Goal: Complete application form: Complete application form

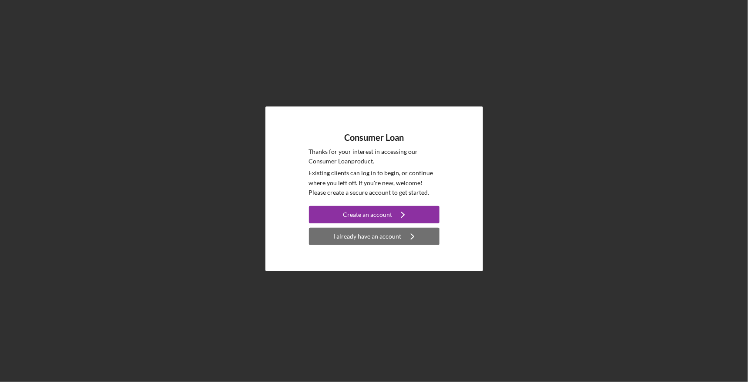
click at [389, 236] on div "I already have an account" at bounding box center [368, 236] width 68 height 17
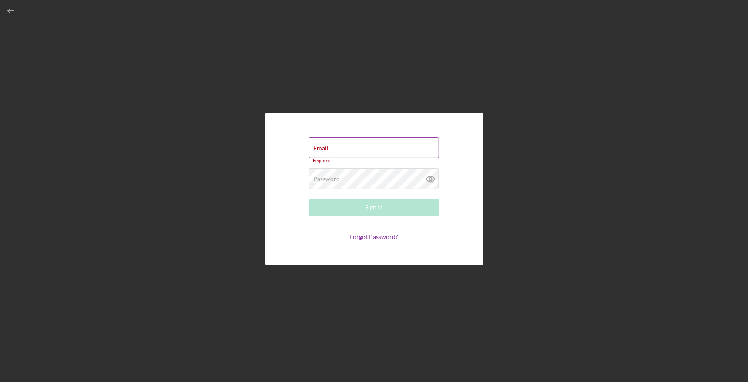
click at [390, 148] on div "Email Required" at bounding box center [374, 150] width 130 height 26
click at [390, 148] on input "Email" at bounding box center [374, 147] width 130 height 21
type input "[DOMAIN_NAME][EMAIL_ADDRESS][DOMAIN_NAME]"
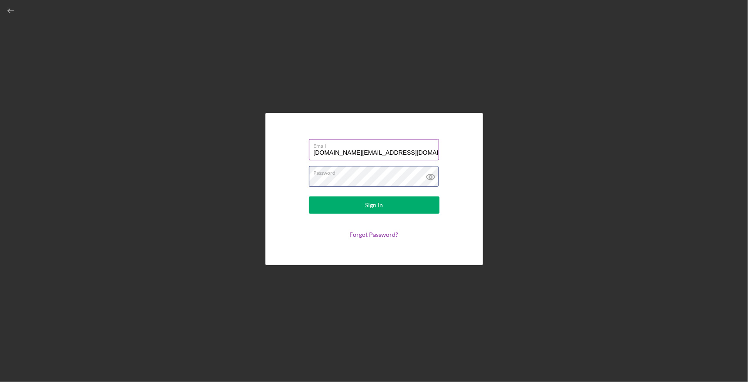
click at [309, 197] on button "Sign In" at bounding box center [374, 205] width 130 height 17
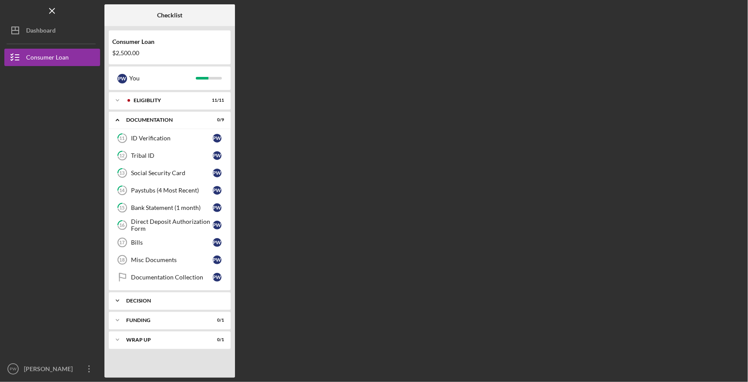
click at [163, 298] on div "Decision" at bounding box center [172, 300] width 93 height 5
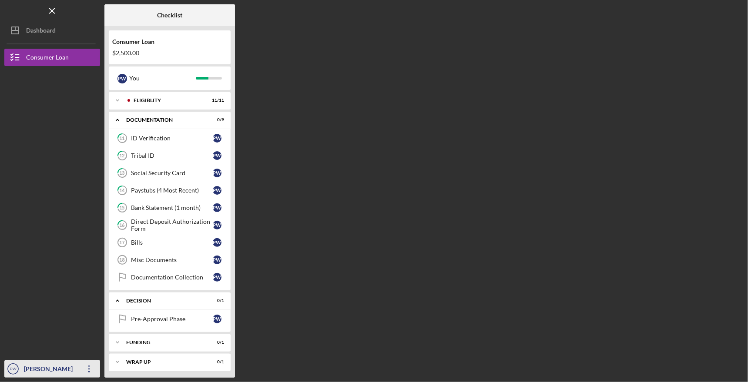
click at [40, 368] on div "[PERSON_NAME]" at bounding box center [50, 371] width 57 height 20
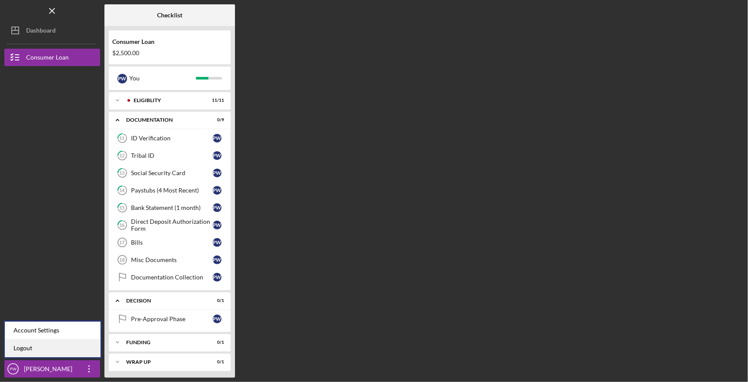
click at [40, 346] on link "Logout" at bounding box center [53, 349] width 96 height 18
